Goal: Task Accomplishment & Management: Use online tool/utility

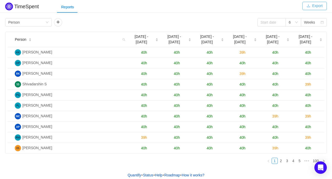
click at [312, 5] on button "Export" at bounding box center [314, 6] width 24 height 8
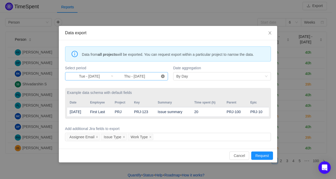
click at [162, 76] on icon "icon: close-circle" at bounding box center [163, 76] width 4 height 4
click at [97, 75] on input at bounding box center [89, 76] width 42 height 6
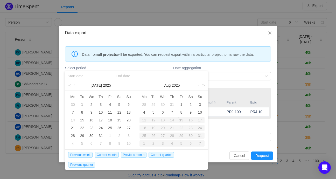
click at [158, 121] on div "13" at bounding box center [162, 120] width 9 height 6
type input "Tue - [DATE]"
type input "Thu - [DATE]"
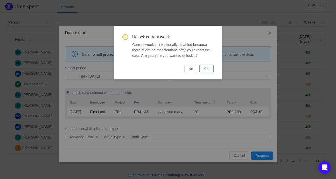
click at [205, 68] on button "Yes" at bounding box center [206, 69] width 14 height 8
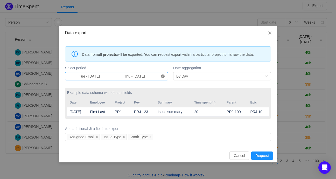
click at [164, 74] on icon "icon: close-circle" at bounding box center [163, 76] width 4 height 4
click at [90, 78] on input at bounding box center [89, 76] width 42 height 6
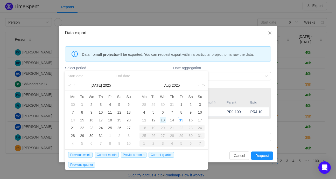
click at [162, 120] on div "13" at bounding box center [163, 120] width 6 height 6
type input "Wed - [DATE]"
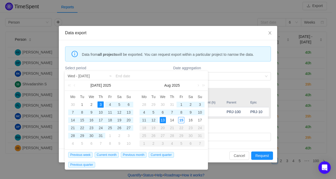
click at [124, 75] on input at bounding box center [160, 76] width 89 height 6
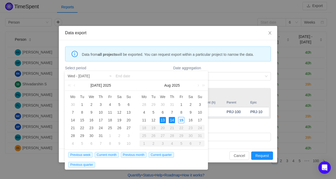
click at [171, 118] on div "14" at bounding box center [172, 120] width 6 height 6
type input "Wed - [DATE]"
type input "Thu - [DATE]"
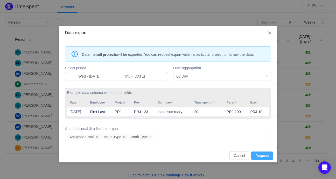
click at [259, 154] on button "Request" at bounding box center [262, 155] width 22 height 8
